Goal: Information Seeking & Learning: Learn about a topic

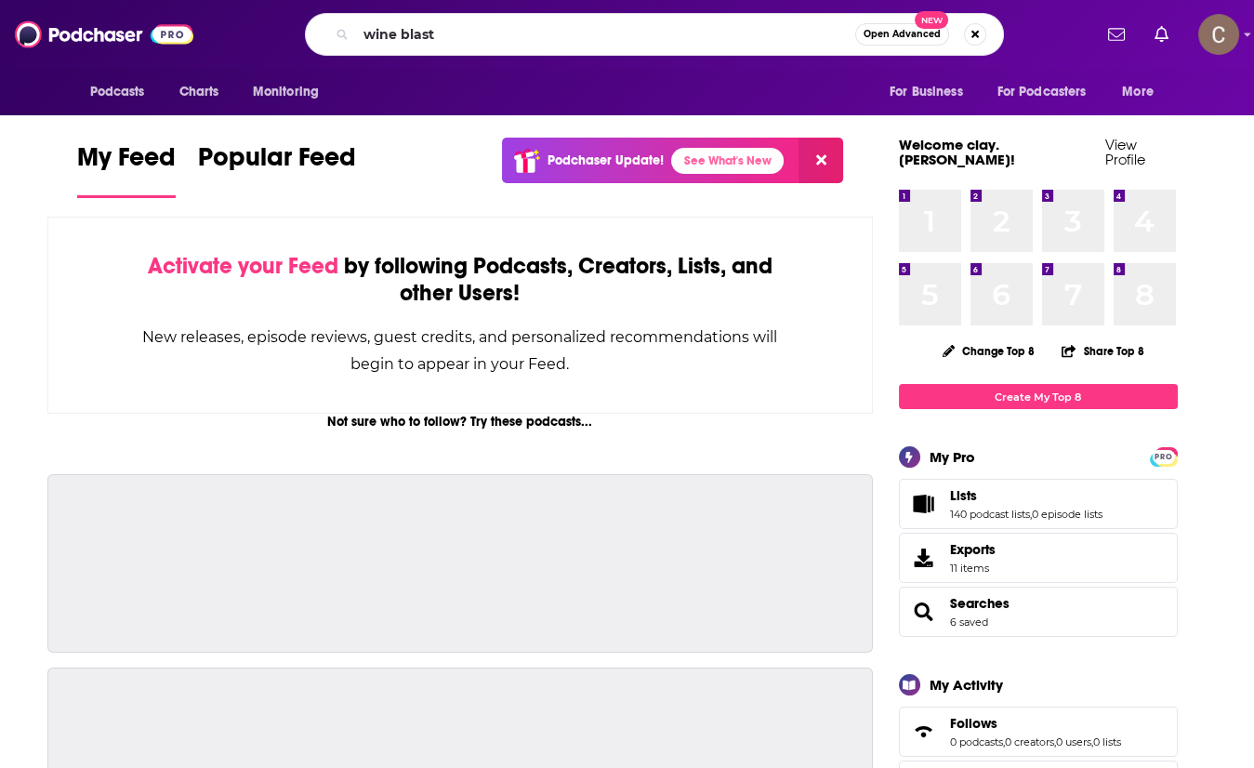
type input "wine blast"
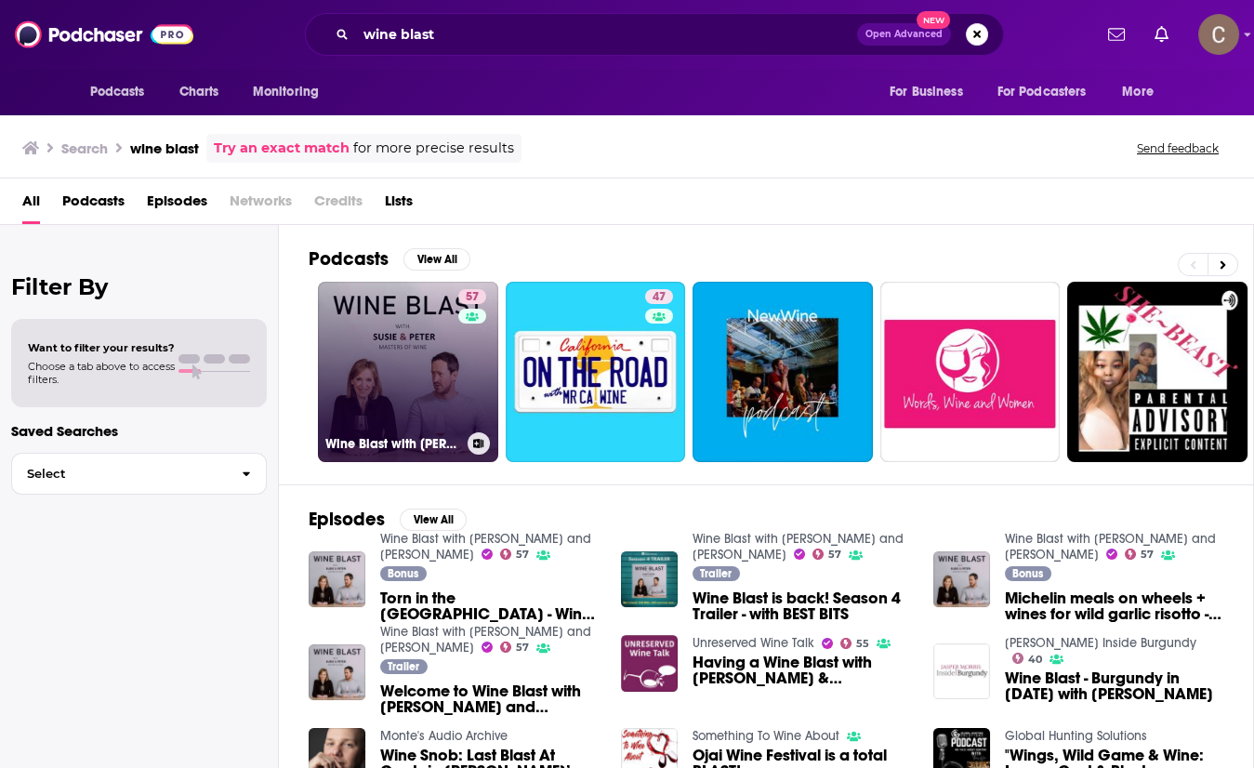
click at [418, 386] on link "57 Wine Blast with [PERSON_NAME] and [PERSON_NAME]" at bounding box center [408, 372] width 180 height 180
